Goal: Task Accomplishment & Management: Use online tool/utility

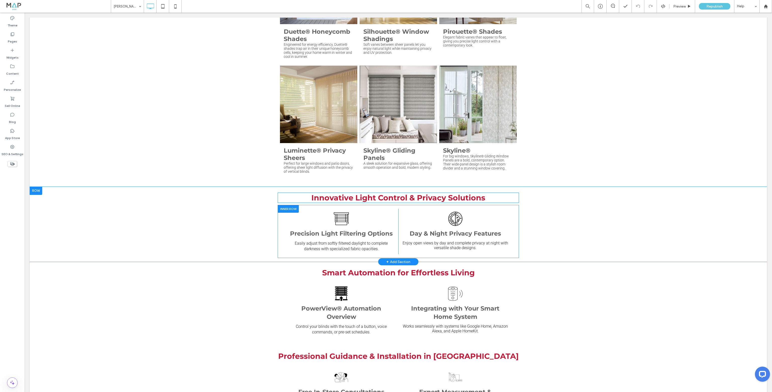
scroll to position [553, 0]
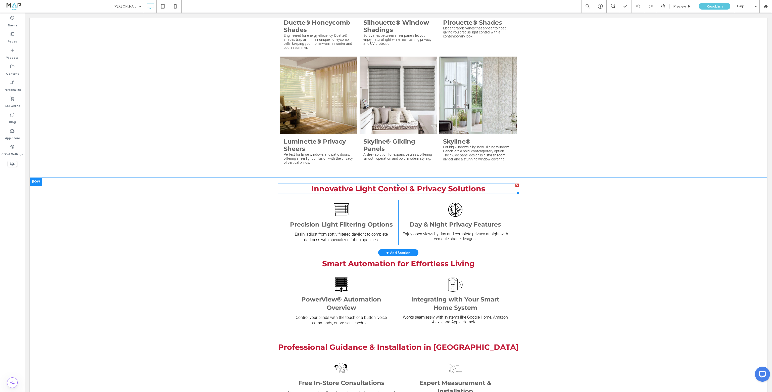
click at [351, 184] on span "Innovative Light Control & Privacy Solutions" at bounding box center [398, 188] width 174 height 9
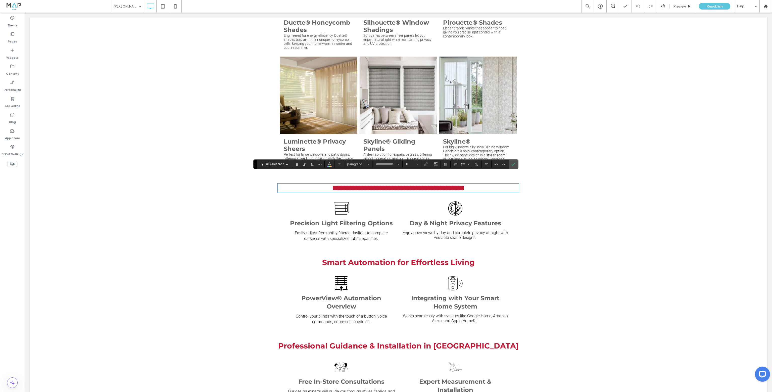
type input "**********"
type input "**"
click at [332, 219] on strong "Precision Light Filtering Options" at bounding box center [341, 222] width 103 height 7
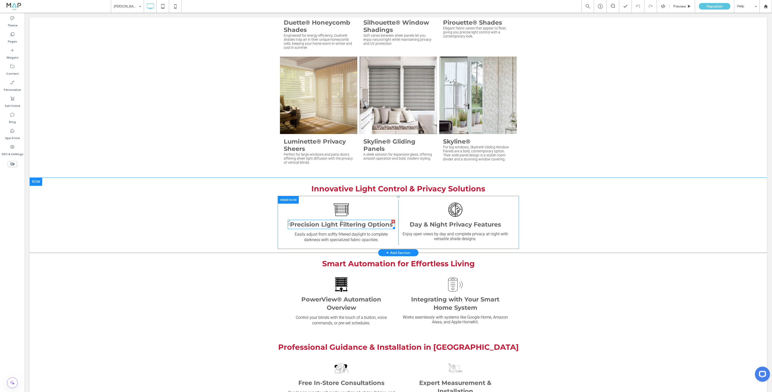
click at [332, 221] on strong "Precision Light Filtering Options" at bounding box center [341, 224] width 103 height 7
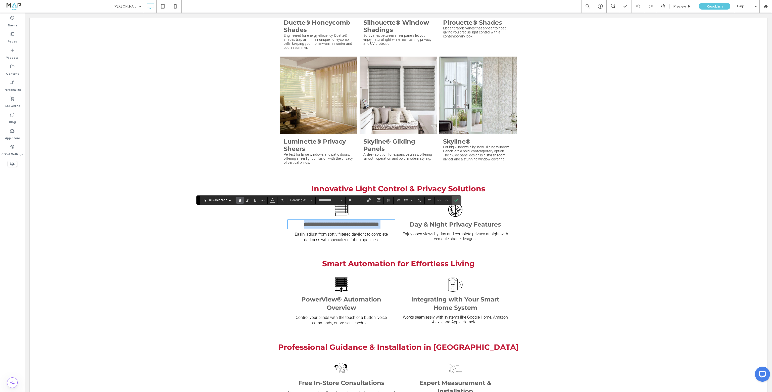
click at [439, 221] on strong "Day & Night Privacy Features" at bounding box center [455, 224] width 91 height 7
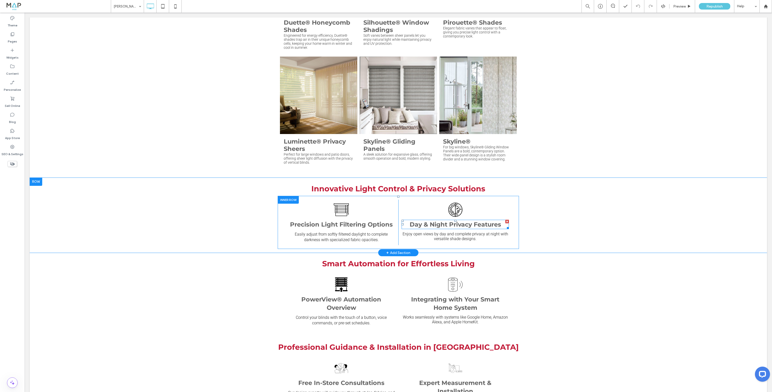
click at [439, 221] on strong "Day & Night Privacy Features" at bounding box center [455, 224] width 91 height 7
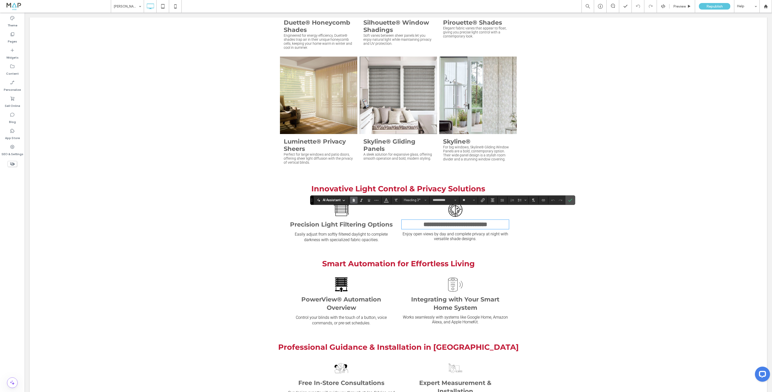
click at [363, 232] on span "Easily adjust from softly filtered daylight to complete darkness with specializ…" at bounding box center [341, 237] width 93 height 10
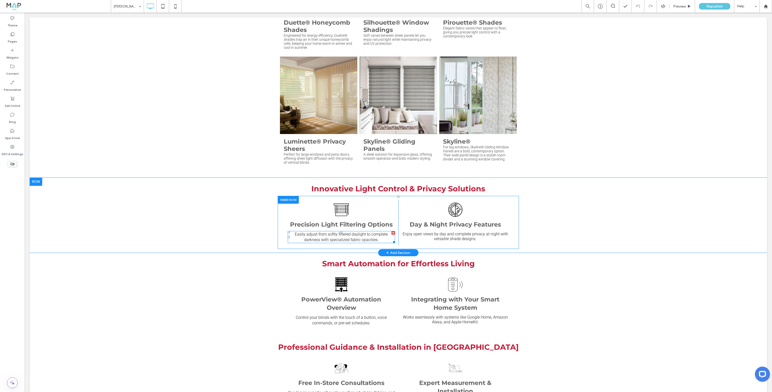
click at [363, 232] on span "Easily adjust from softly filtered daylight to complete darkness with specializ…" at bounding box center [341, 237] width 93 height 10
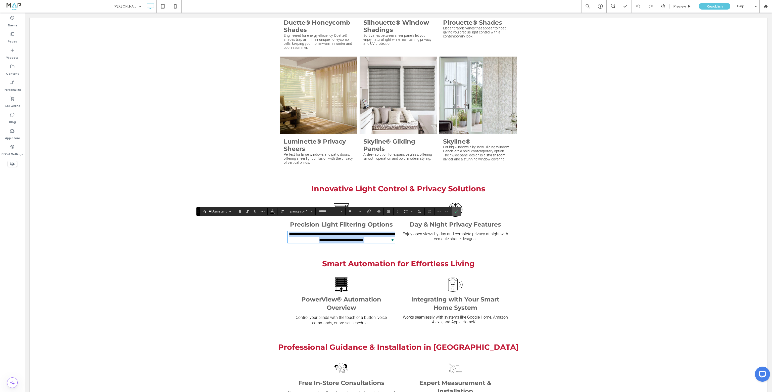
click at [461, 231] on span "Enjoy open views by day and complete privacy at night with versatile shade desi…" at bounding box center [456, 236] width 106 height 10
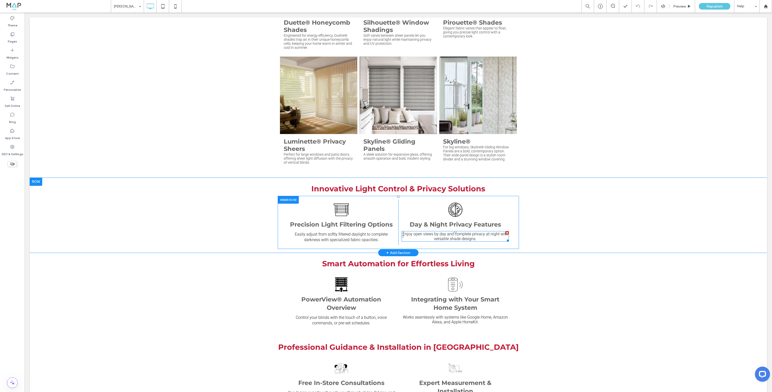
click at [461, 231] on span "Enjoy open views by day and complete privacy at night with versatile shade desi…" at bounding box center [456, 236] width 106 height 10
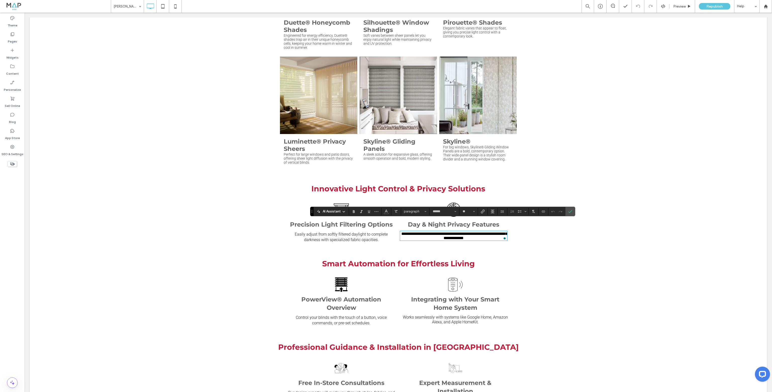
click at [209, 226] on div "**********" at bounding box center [398, 215] width 737 height 75
click at [573, 214] on section at bounding box center [570, 211] width 10 height 9
click at [567, 211] on label "Confirm" at bounding box center [570, 211] width 8 height 9
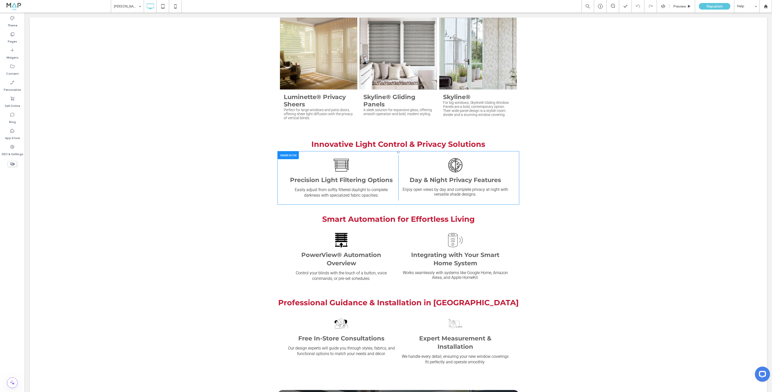
scroll to position [603, 0]
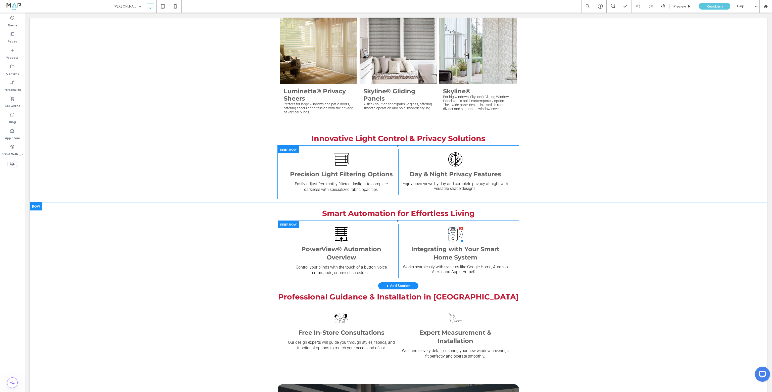
click at [453, 228] on icon at bounding box center [455, 234] width 15 height 15
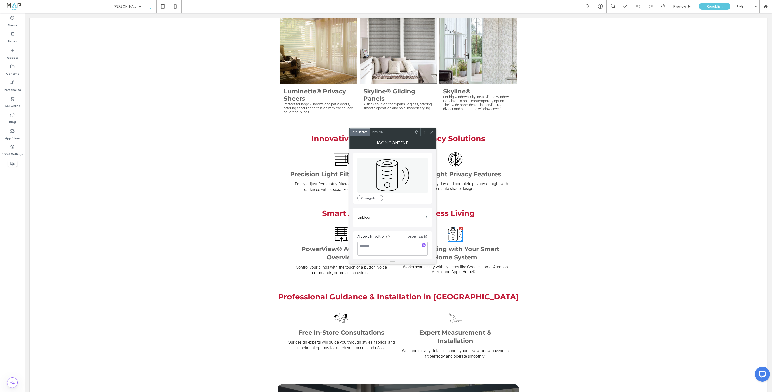
click at [377, 130] on div "Design" at bounding box center [378, 132] width 16 height 8
click at [433, 133] on icon at bounding box center [432, 132] width 4 height 4
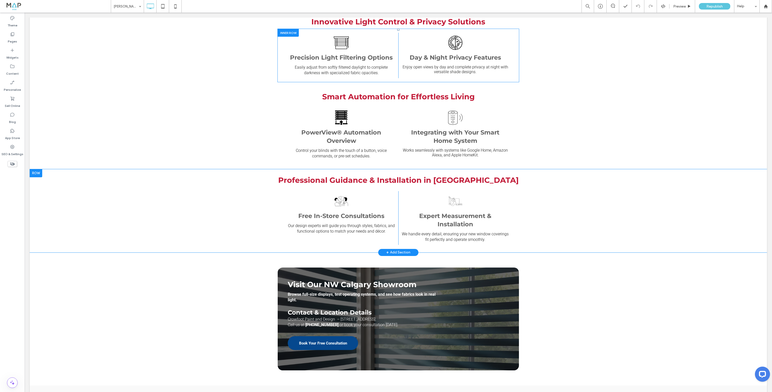
scroll to position [729, 0]
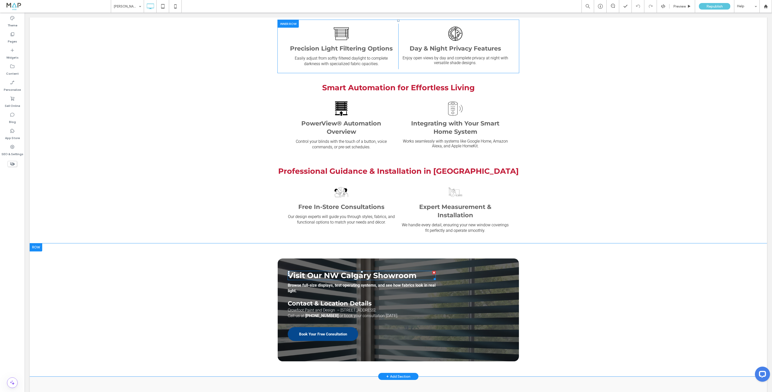
click at [310, 271] on span "Visit Our NW Calgary Showroom" at bounding box center [352, 275] width 129 height 9
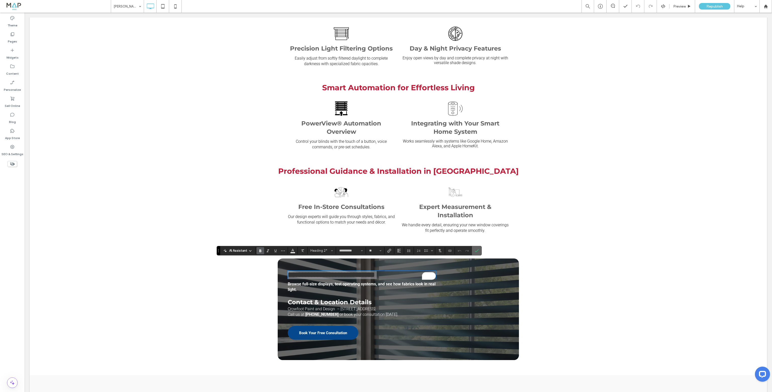
click at [479, 250] on label "Confirm" at bounding box center [477, 250] width 8 height 9
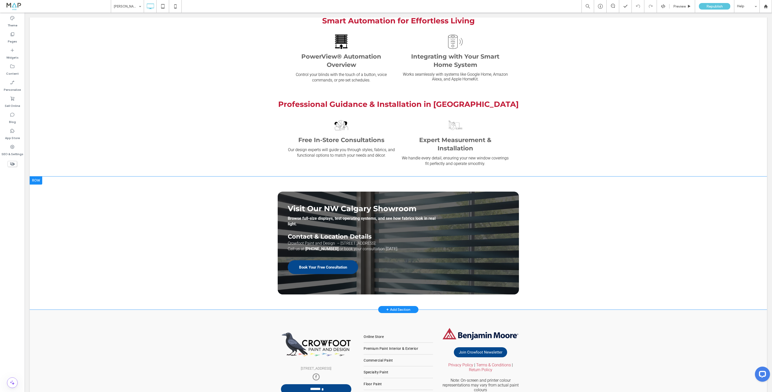
scroll to position [804, 0]
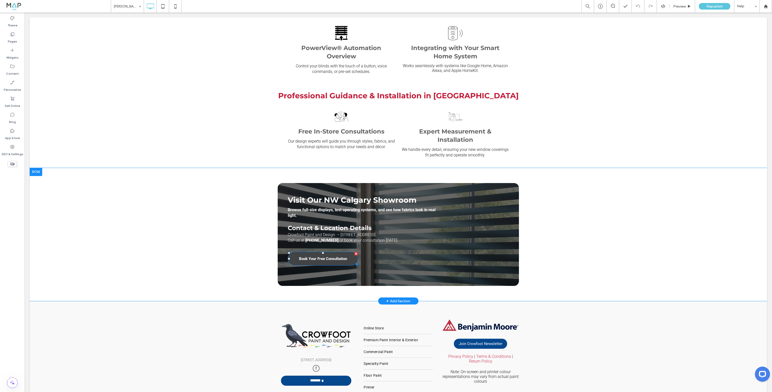
click at [329, 254] on span "Book Your Free Consultation" at bounding box center [323, 259] width 48 height 10
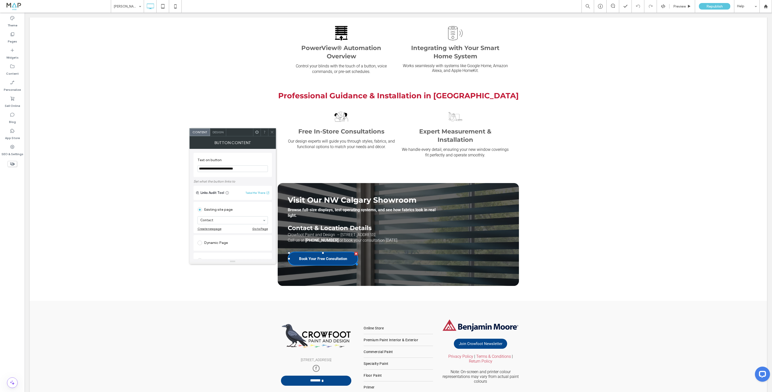
click at [272, 133] on icon at bounding box center [272, 132] width 4 height 4
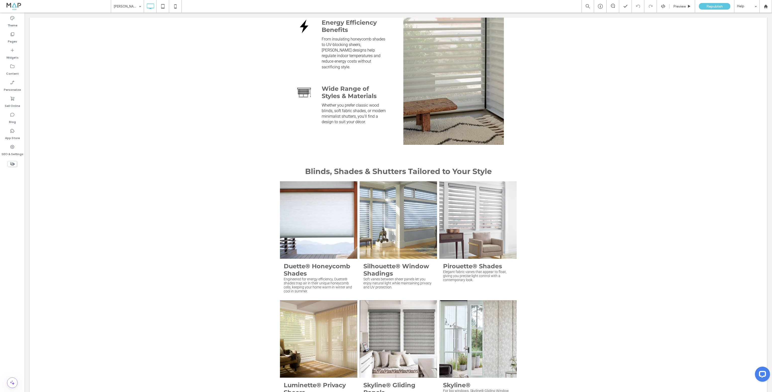
scroll to position [0, 0]
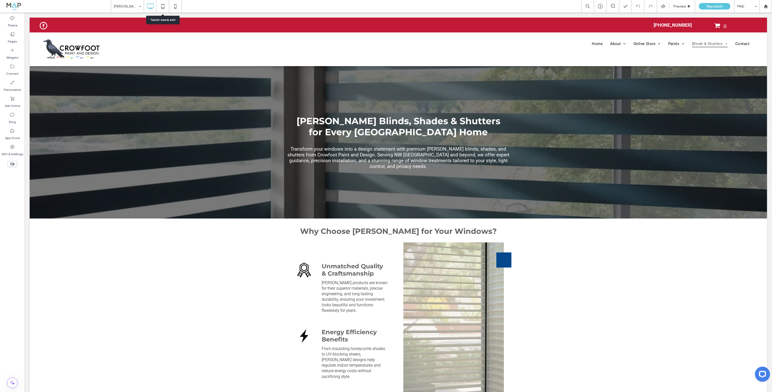
click at [161, 9] on icon at bounding box center [163, 6] width 10 height 10
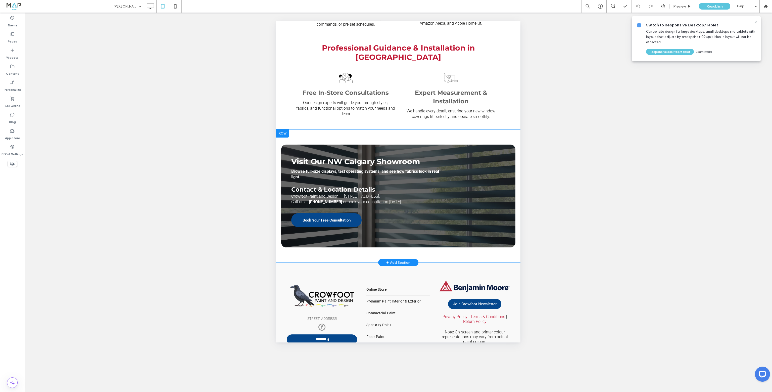
scroll to position [892, 0]
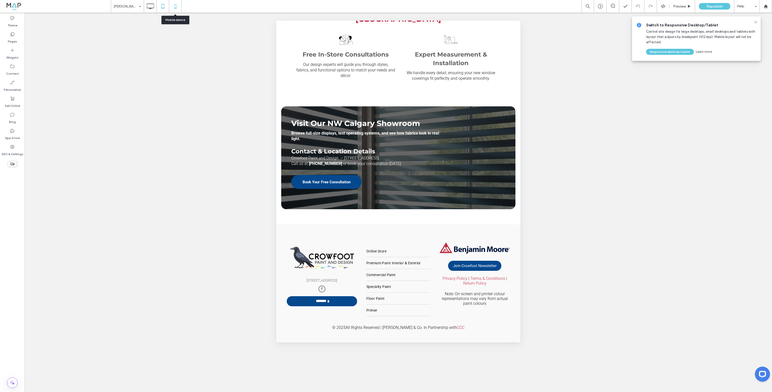
click at [172, 9] on icon at bounding box center [175, 6] width 10 height 10
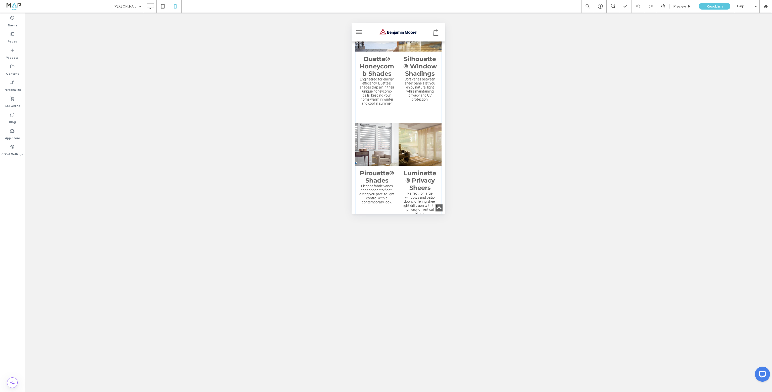
scroll to position [578, 0]
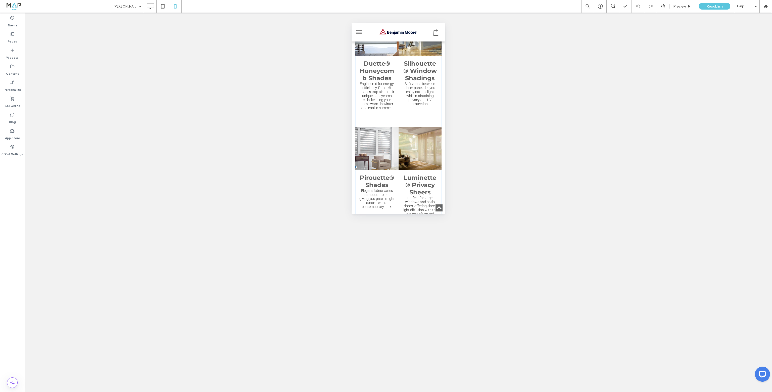
click at [376, 82] on h3 "Duette® Honeycomb Shades" at bounding box center [377, 71] width 36 height 22
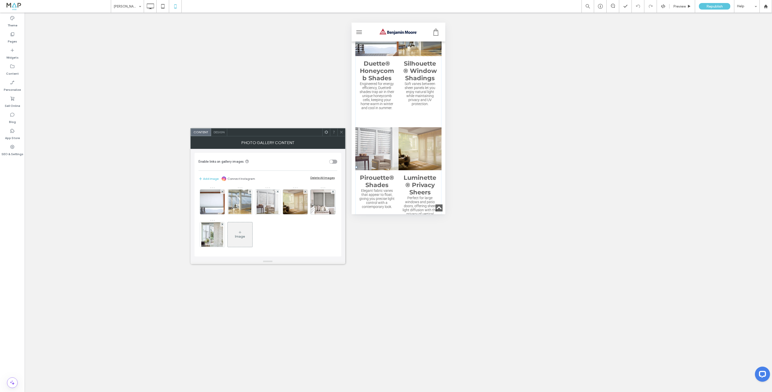
click at [215, 130] on span "Design" at bounding box center [219, 132] width 11 height 4
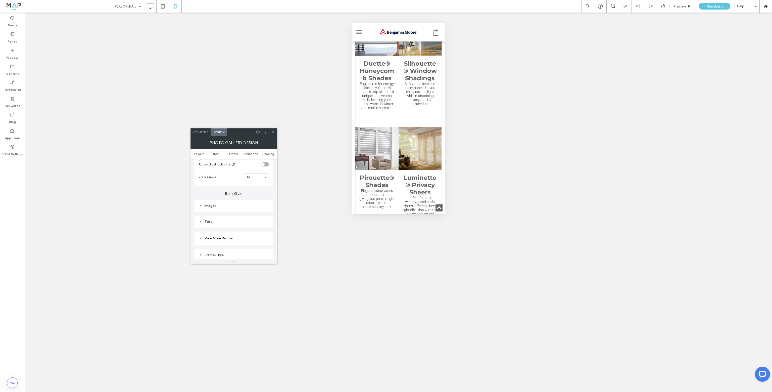
scroll to position [176, 0]
click at [214, 195] on div "Text" at bounding box center [233, 196] width 70 height 4
click at [251, 182] on div "Text" at bounding box center [251, 180] width 35 height 11
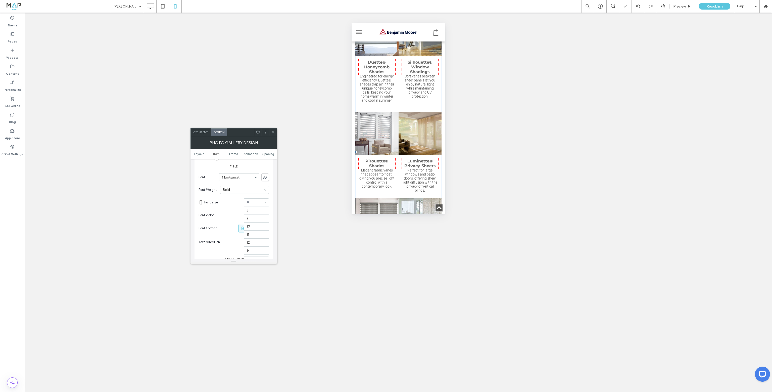
click at [255, 202] on input at bounding box center [254, 202] width 17 height 4
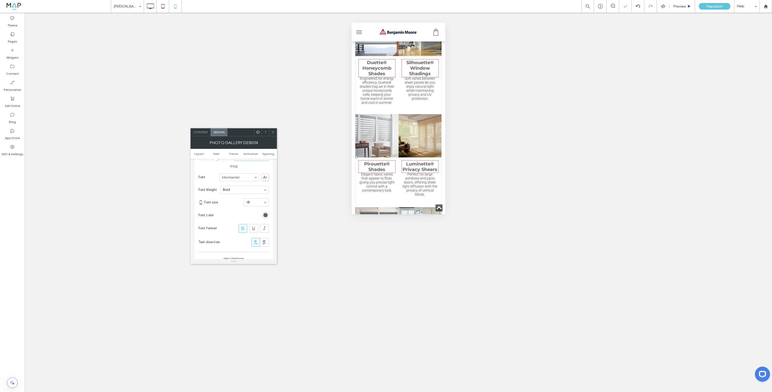
click at [254, 202] on input at bounding box center [254, 202] width 17 height 4
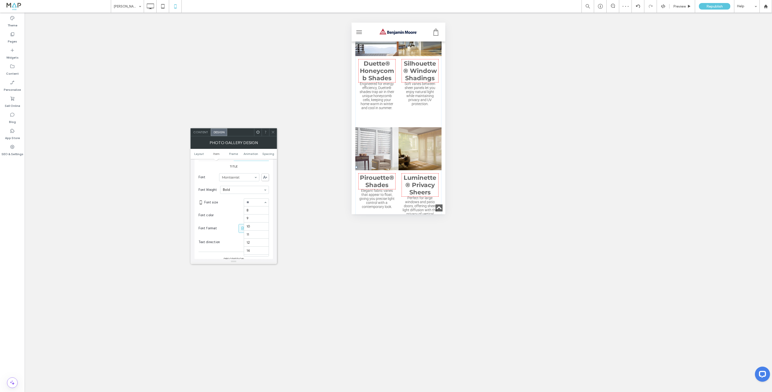
click at [250, 201] on input at bounding box center [254, 202] width 17 height 4
click at [250, 202] on input at bounding box center [254, 202] width 17 height 4
type input "**"
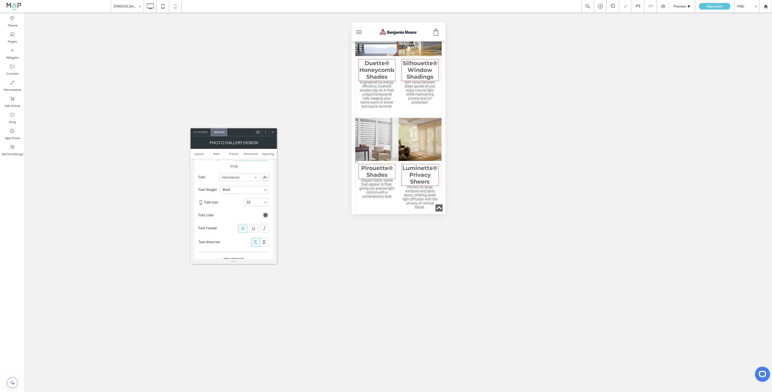
click at [250, 202] on input at bounding box center [254, 202] width 17 height 4
type input "**"
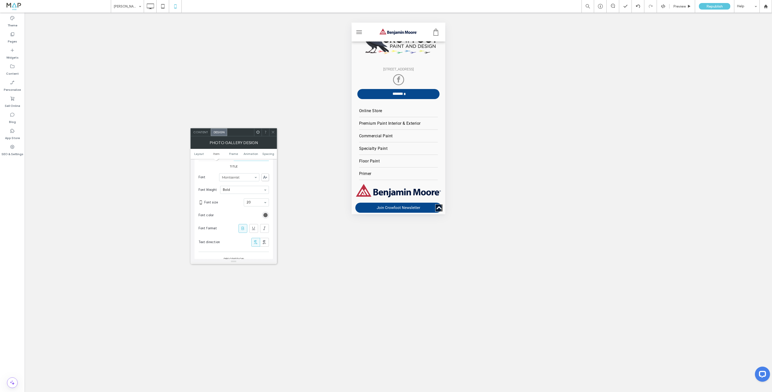
scroll to position [1482, 0]
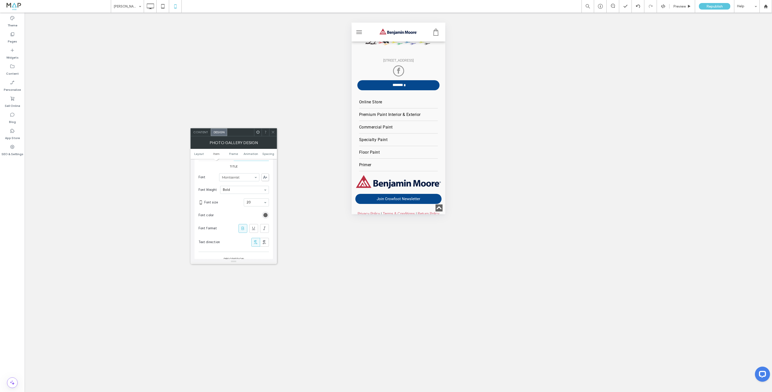
click at [275, 131] on div at bounding box center [273, 132] width 8 height 8
